Goal: Find specific page/section: Find specific page/section

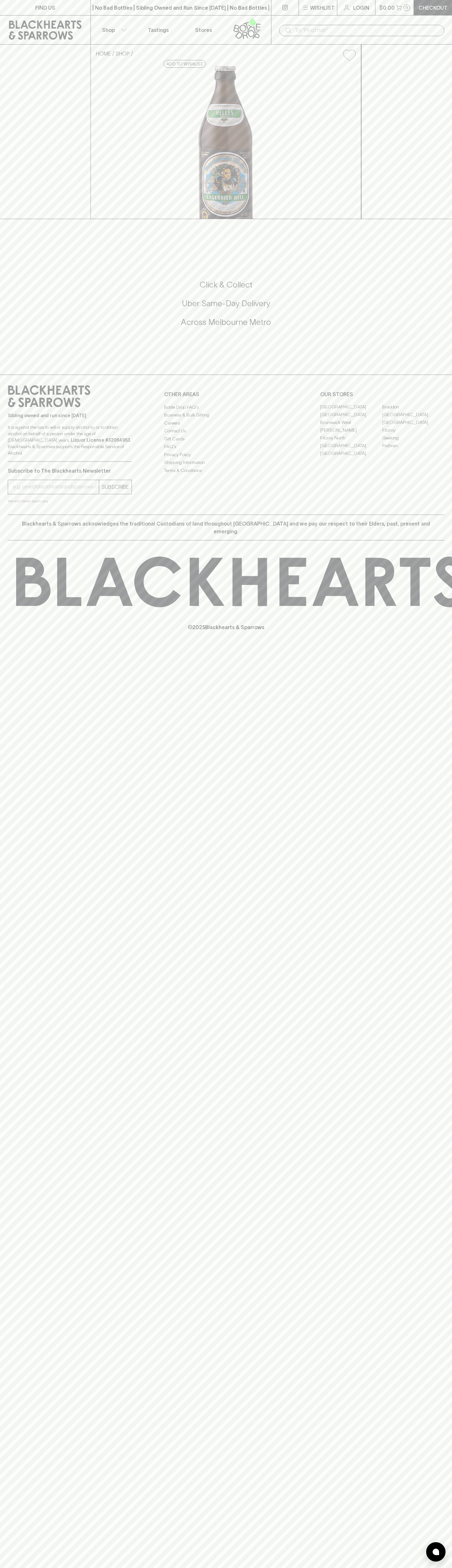
click at [413, 419] on link "[GEOGRAPHIC_DATA]" at bounding box center [413, 415] width 62 height 8
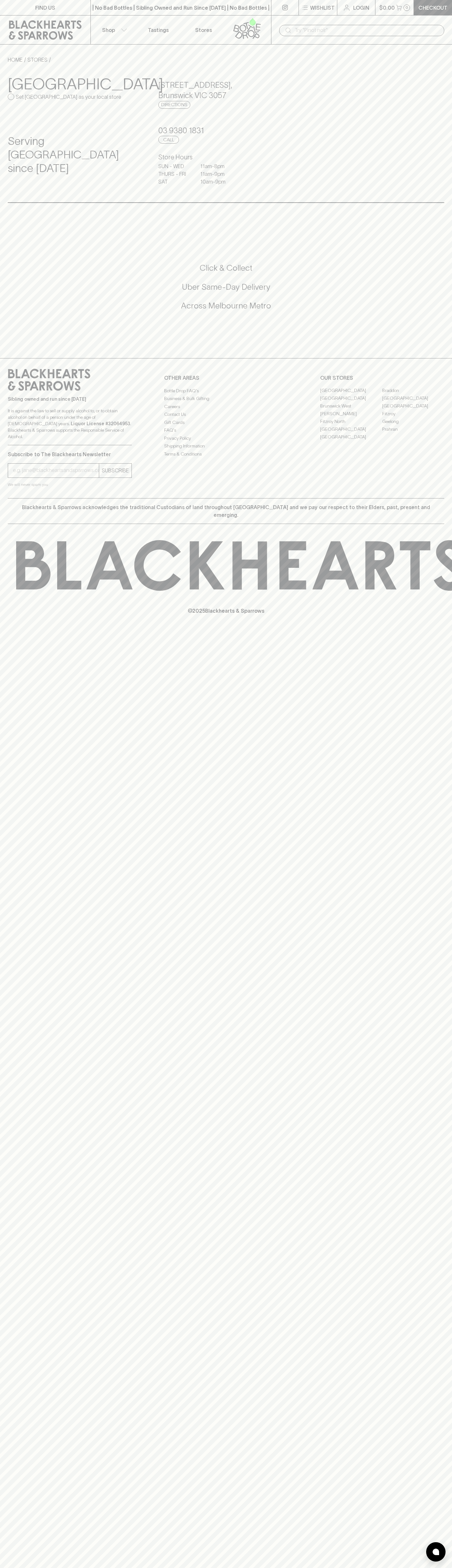
click at [26, 8] on link "FIND US" at bounding box center [45, 7] width 90 height 15
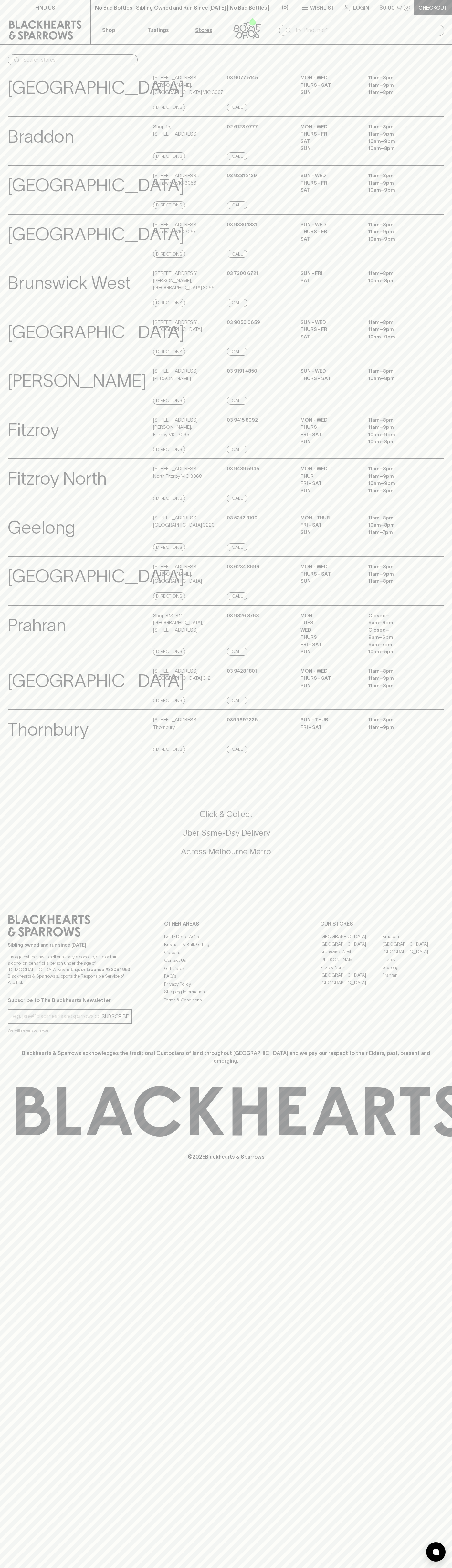
click at [227, 1567] on html "FIND US | No Bad Bottles | Sibling Owned and Run Since 2006 | No Bad Bottles | …" at bounding box center [226, 784] width 452 height 1568
click at [19, 492] on p "Fitzroy North" at bounding box center [57, 478] width 99 height 27
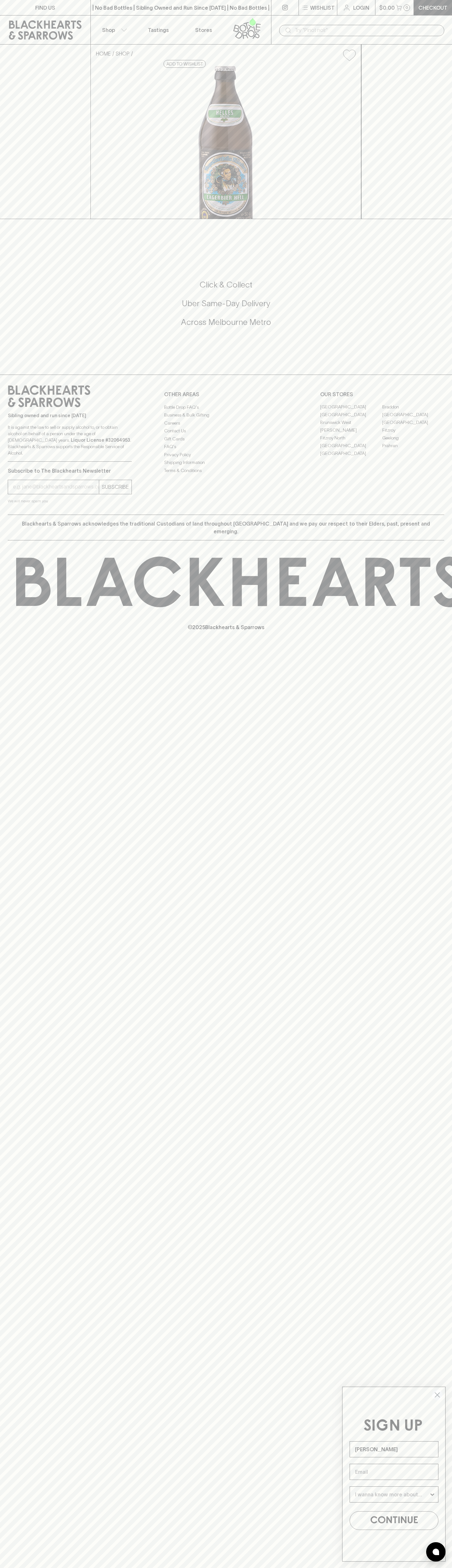
type input "[PERSON_NAME]"
